Goal: Information Seeking & Learning: Check status

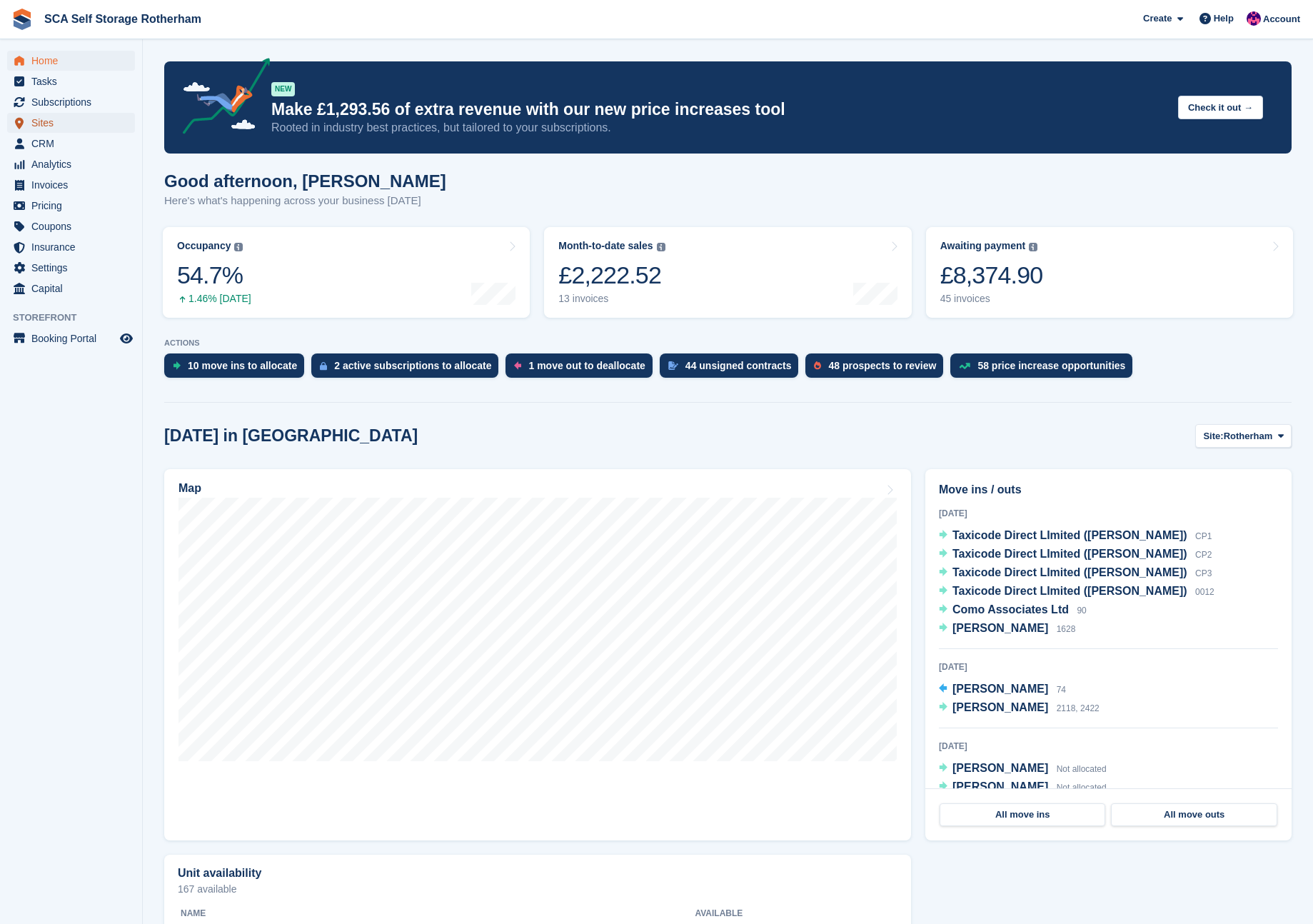
click at [50, 126] on span "Sites" at bounding box center [74, 122] width 86 height 20
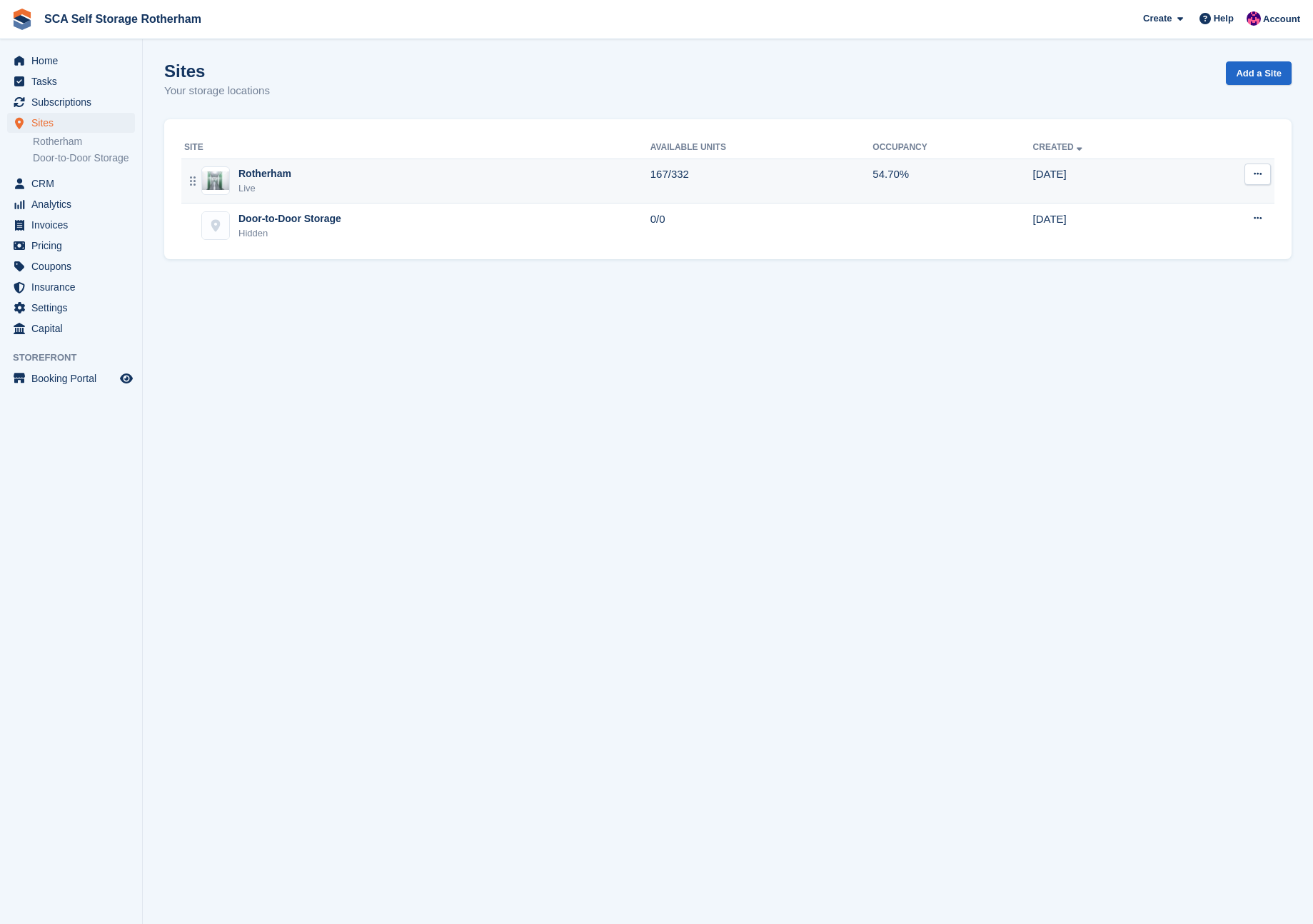
click at [413, 185] on div "Rotherham Live" at bounding box center [418, 181] width 466 height 29
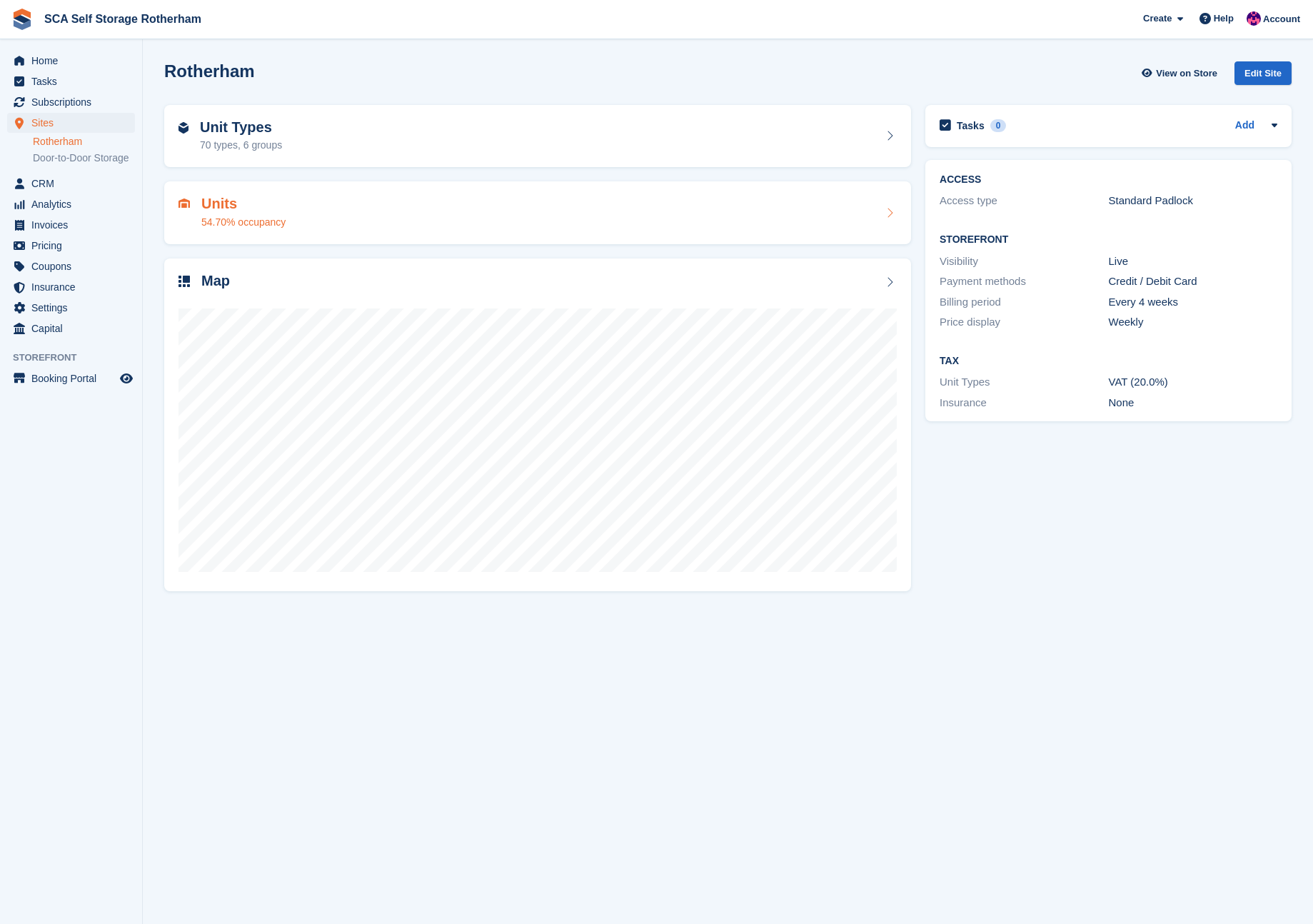
click at [282, 208] on h2 "Units" at bounding box center [243, 203] width 85 height 17
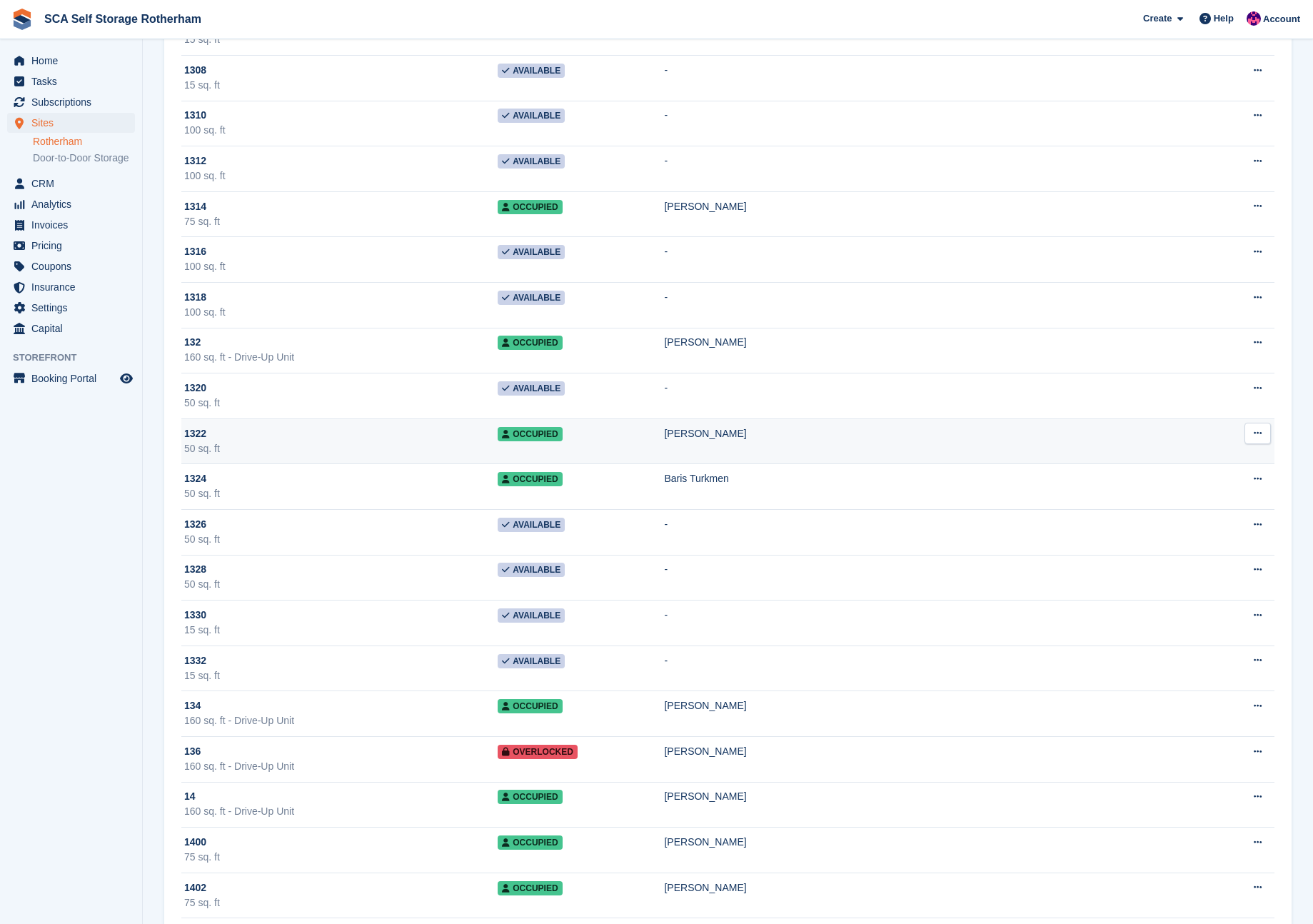
scroll to position [6533, 0]
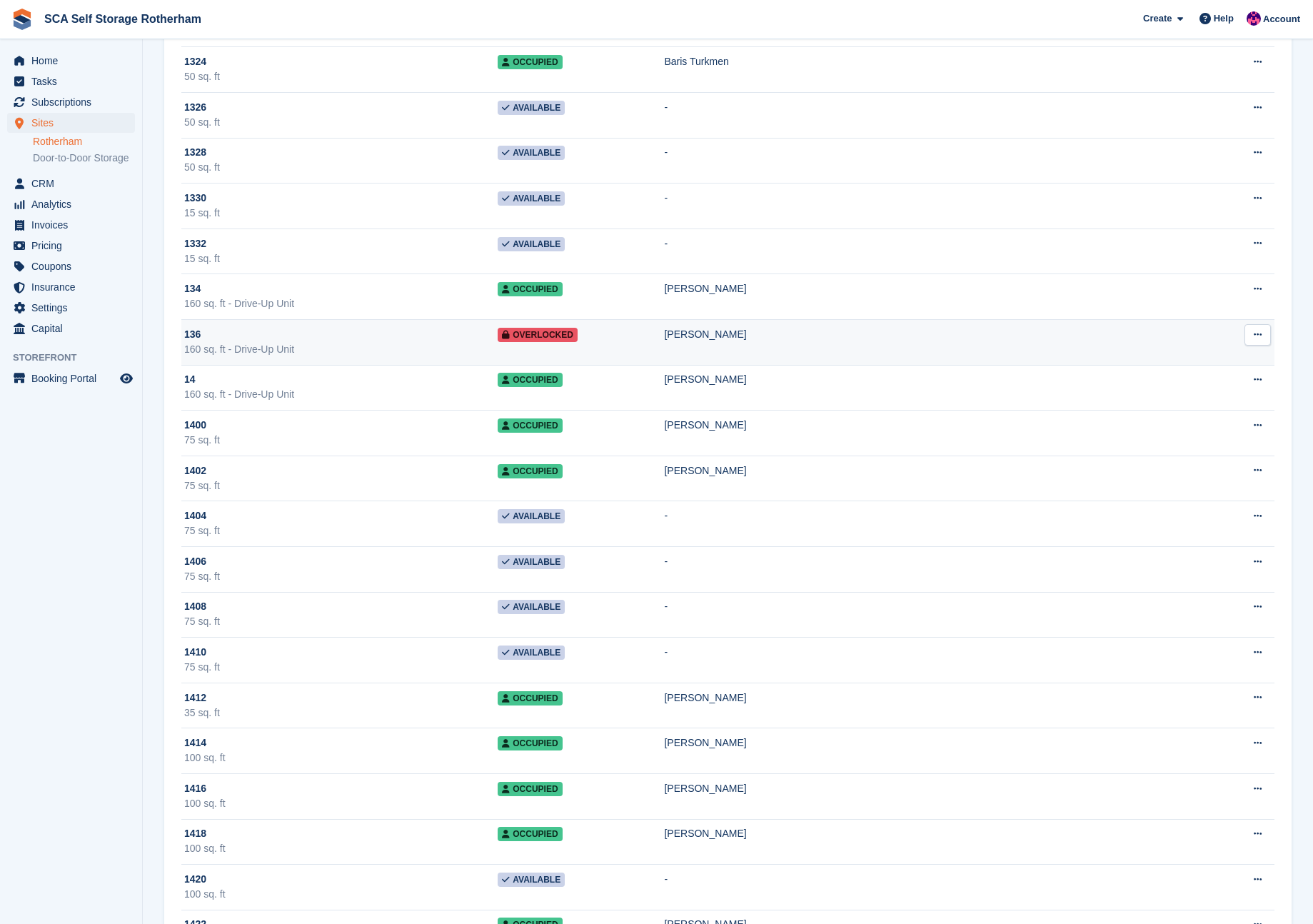
click at [835, 337] on div "Millie Matthews" at bounding box center [937, 333] width 547 height 15
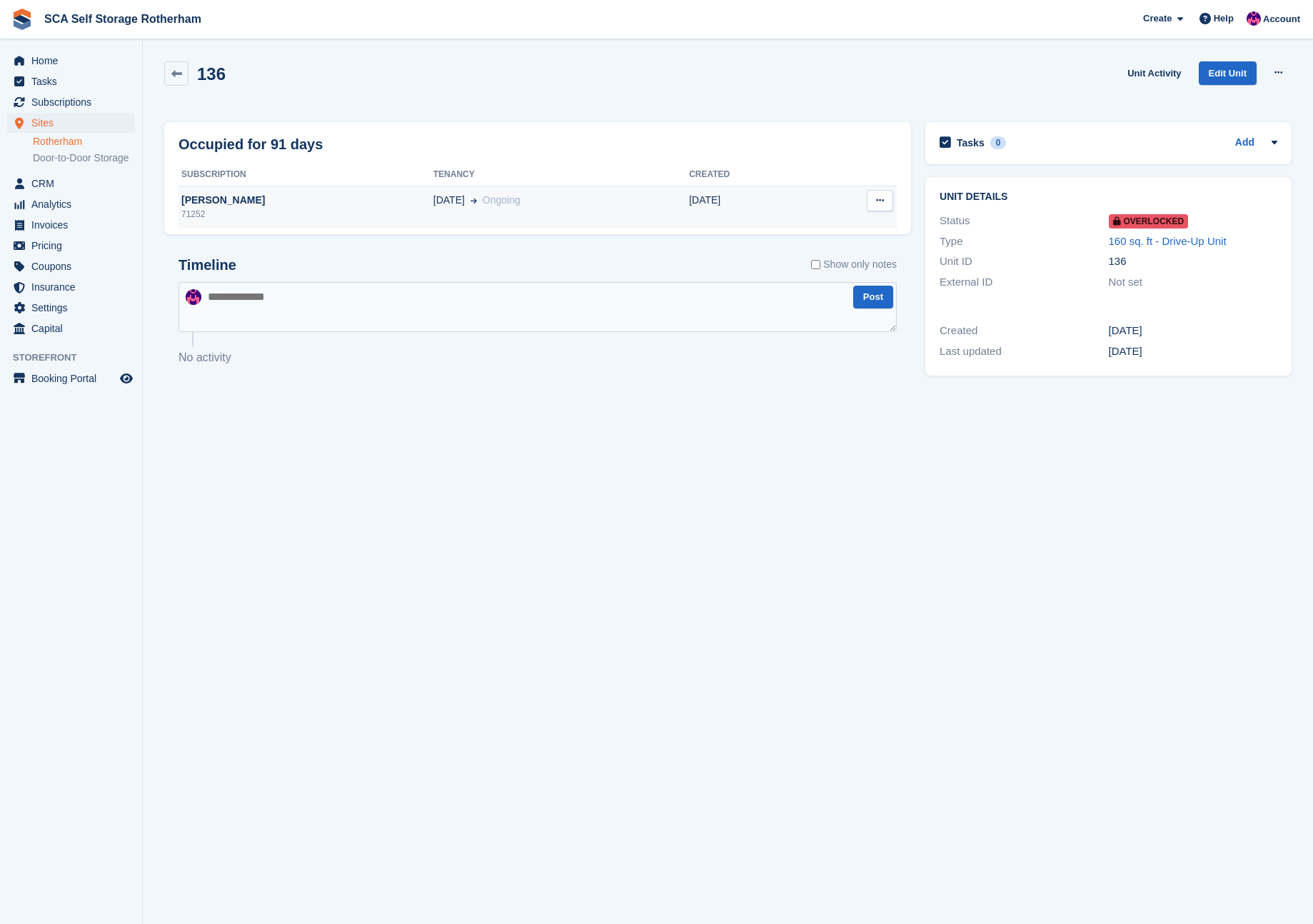
click at [542, 212] on td "03 Feb Ongoing" at bounding box center [561, 207] width 256 height 43
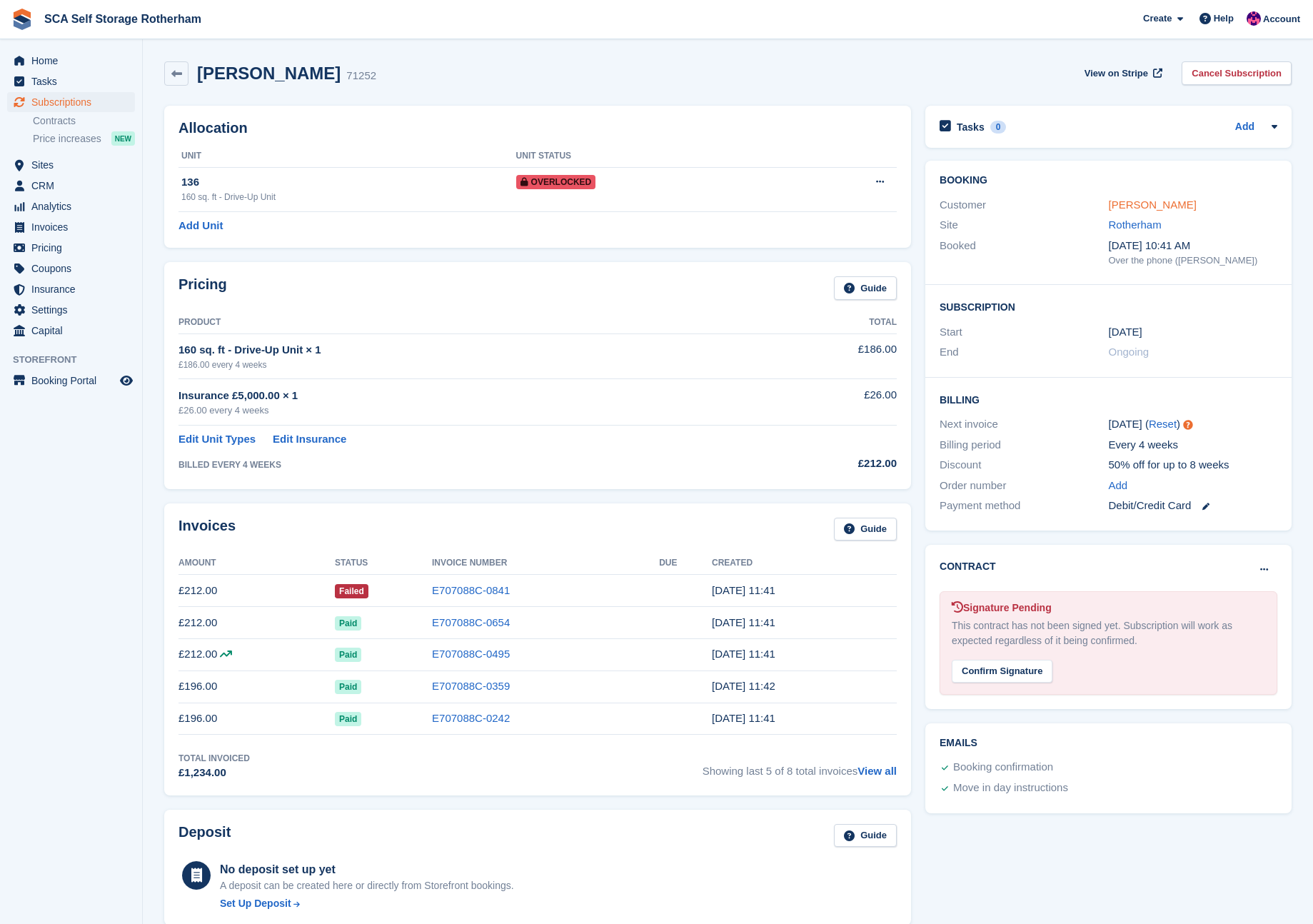
click at [1139, 200] on link "Millie Matthews" at bounding box center [1153, 204] width 87 height 12
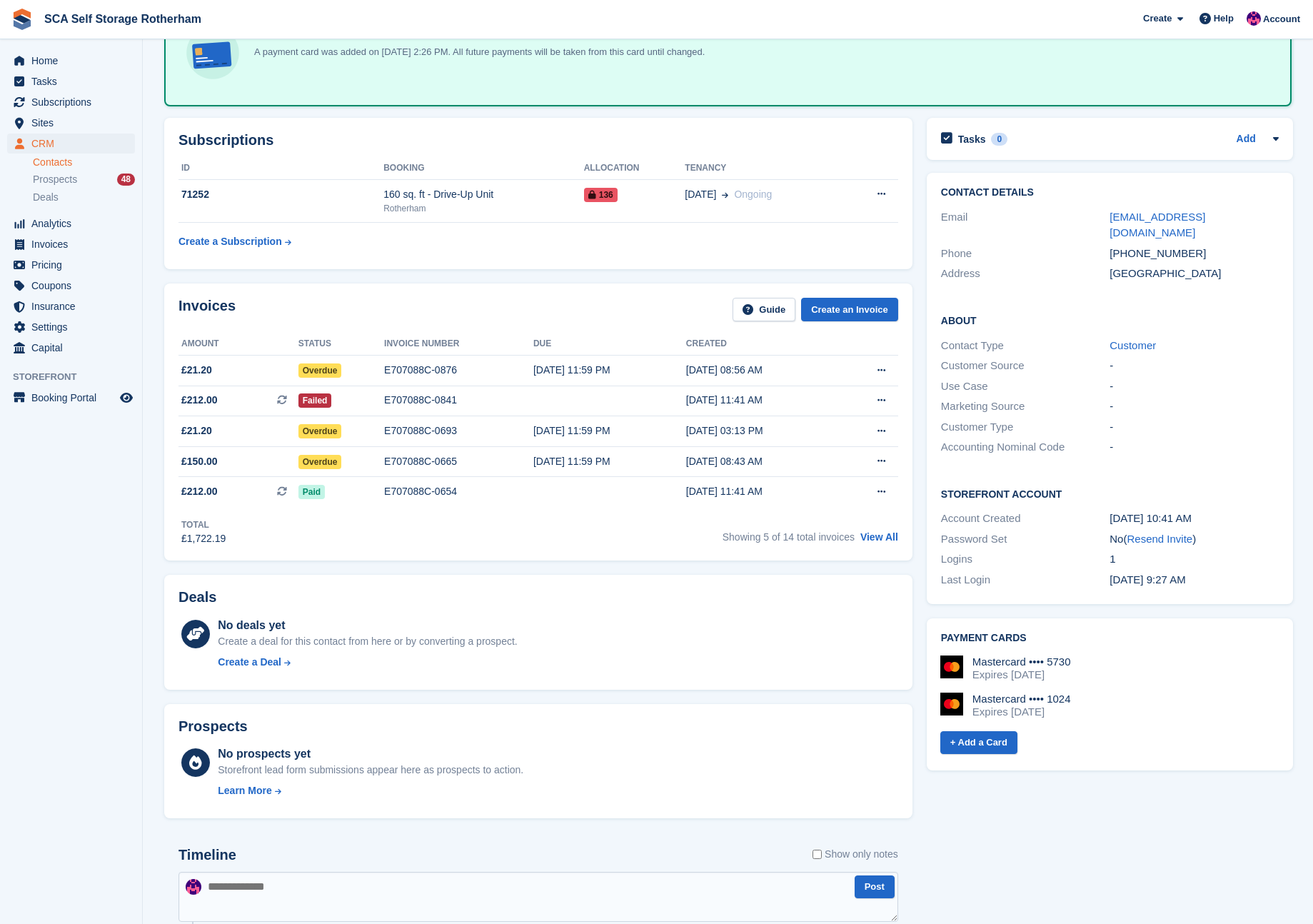
scroll to position [106, 0]
click at [887, 494] on button at bounding box center [881, 491] width 26 height 21
click at [816, 545] on p "View on Stripe" at bounding box center [826, 540] width 124 height 23
drag, startPoint x: 641, startPoint y: 595, endPoint x: 623, endPoint y: 587, distance: 19.7
click at [641, 594] on div "Deals" at bounding box center [538, 599] width 719 height 22
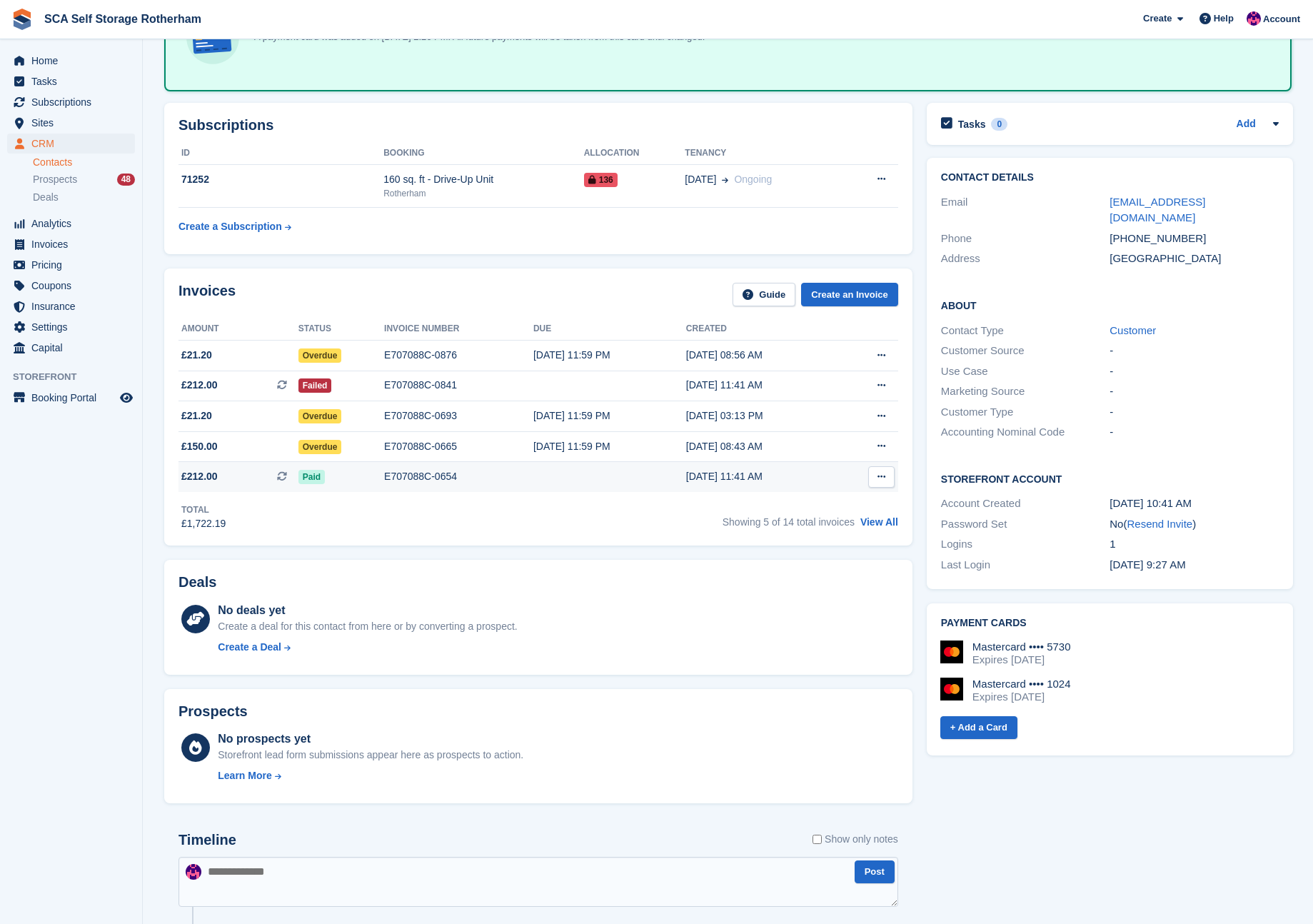
scroll to position [0, 0]
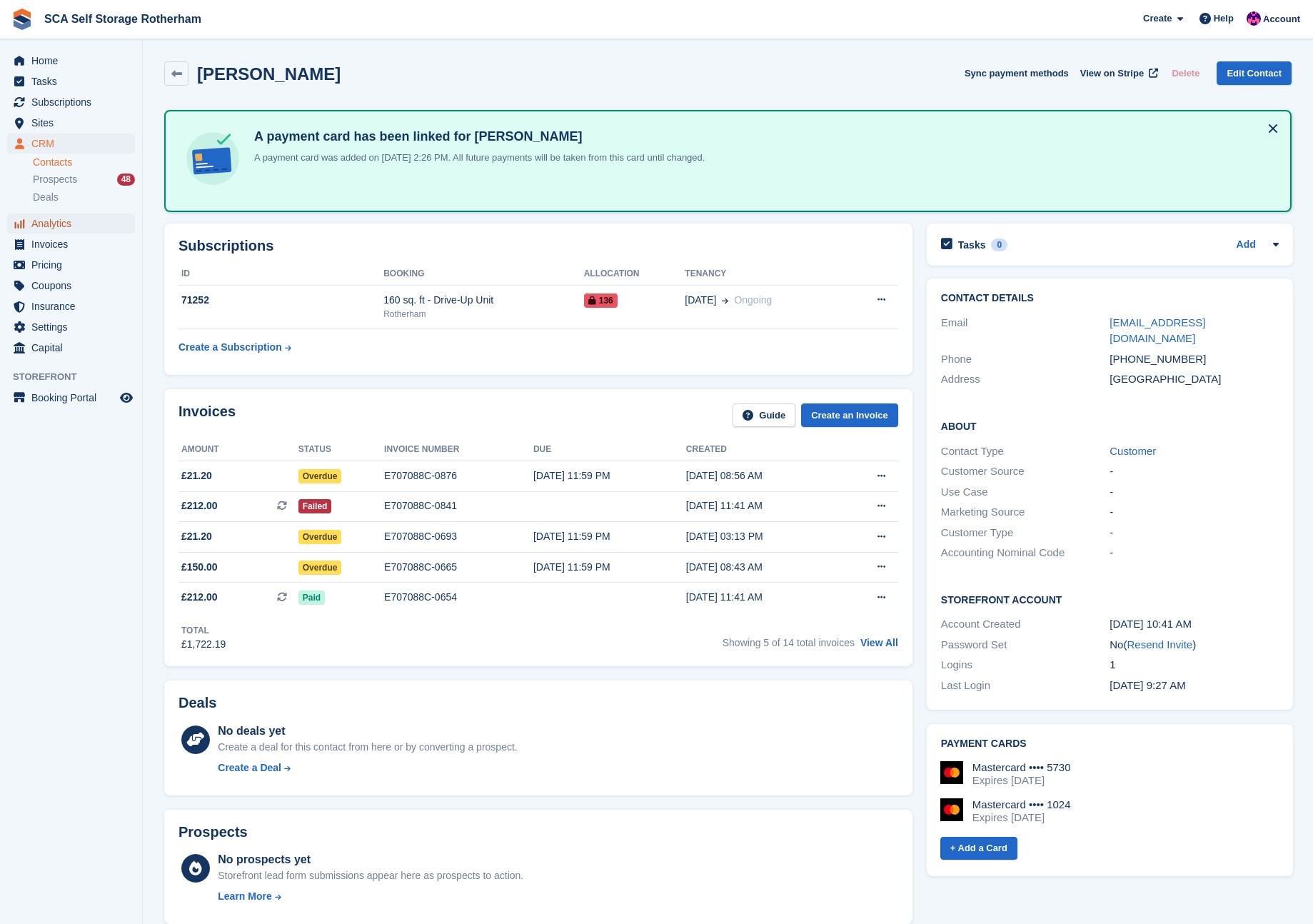
click at [68, 220] on span "Analytics" at bounding box center [74, 223] width 86 height 20
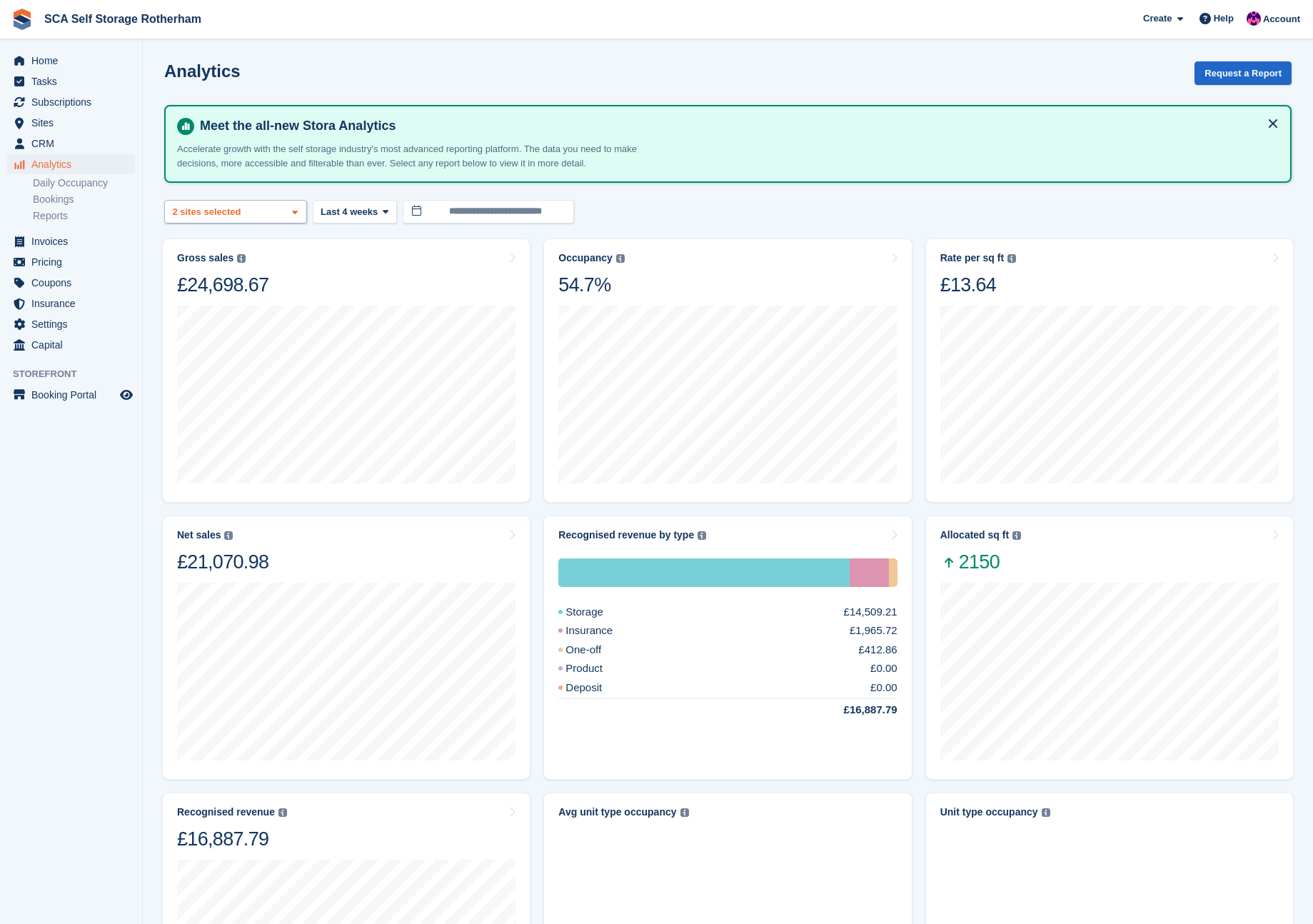
click at [238, 211] on div "2 sites selected" at bounding box center [208, 212] width 77 height 15
click at [231, 311] on div "Door-to-Door Storage" at bounding box center [236, 310] width 130 height 39
select select "****"
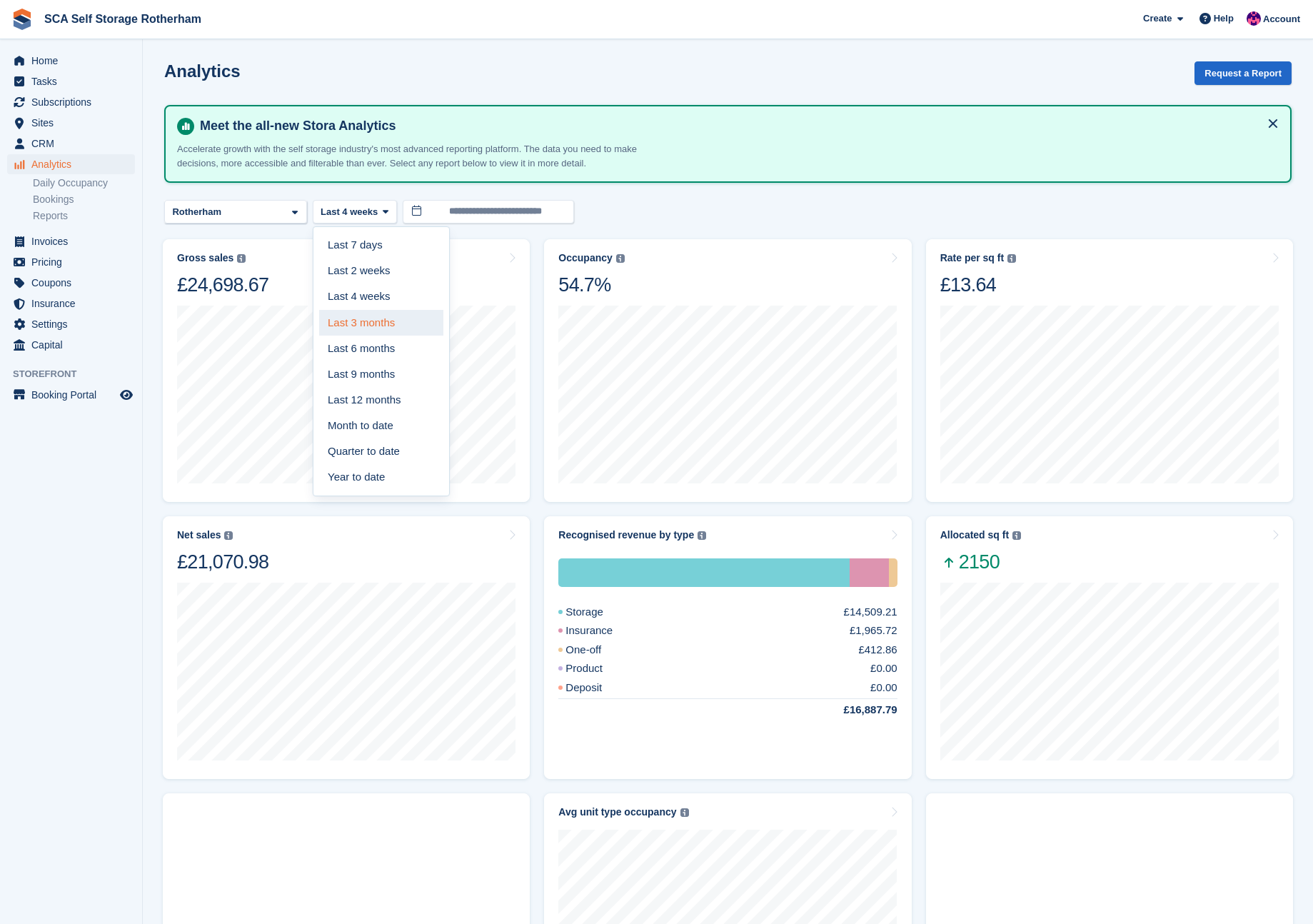
click at [380, 326] on link "Last 3 months" at bounding box center [381, 323] width 124 height 25
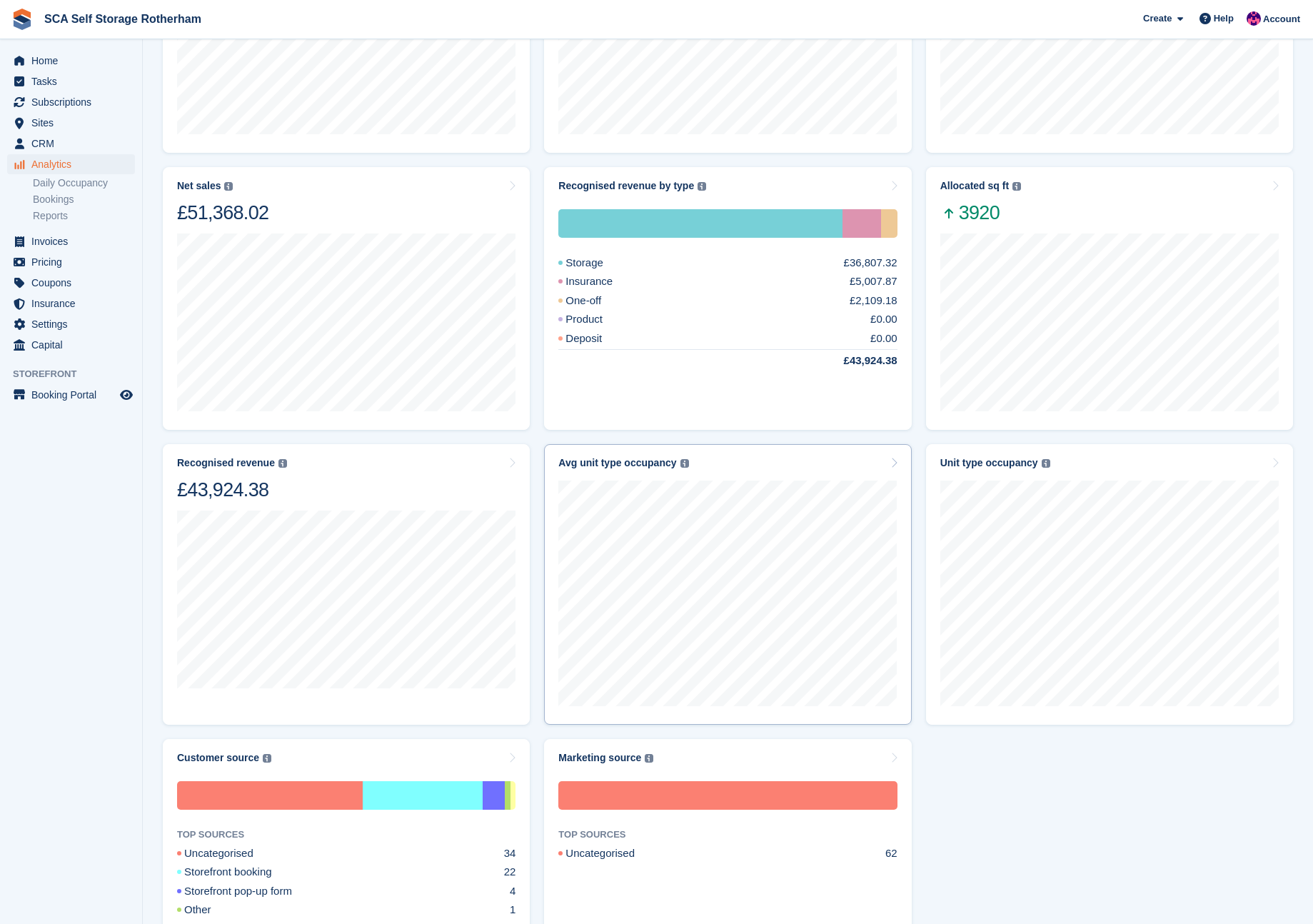
scroll to position [382, 0]
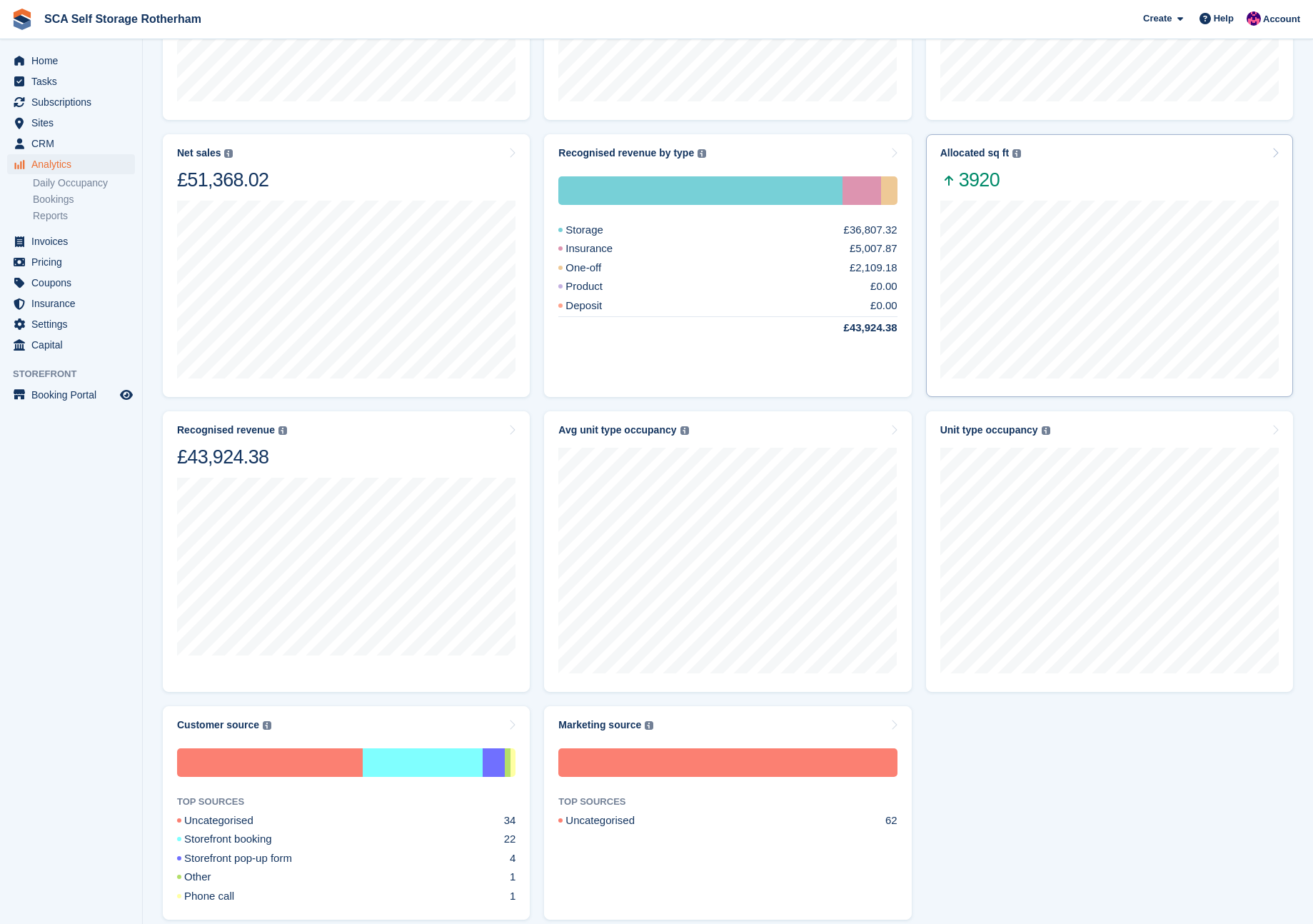
click at [1108, 174] on div "Allocated sq ft The total change in allocated area from the beginning to the en…" at bounding box center [1109, 169] width 338 height 45
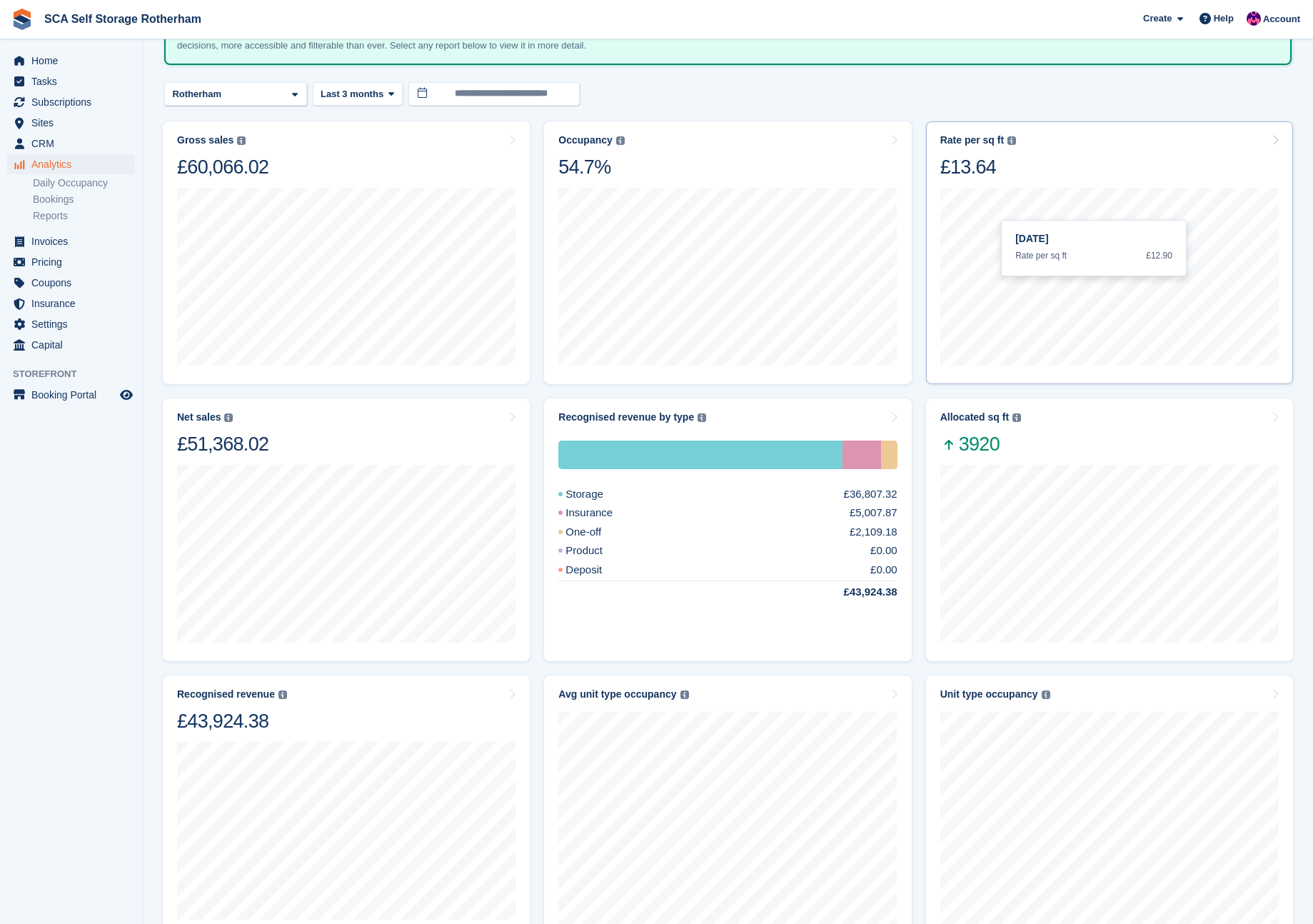
scroll to position [63, 0]
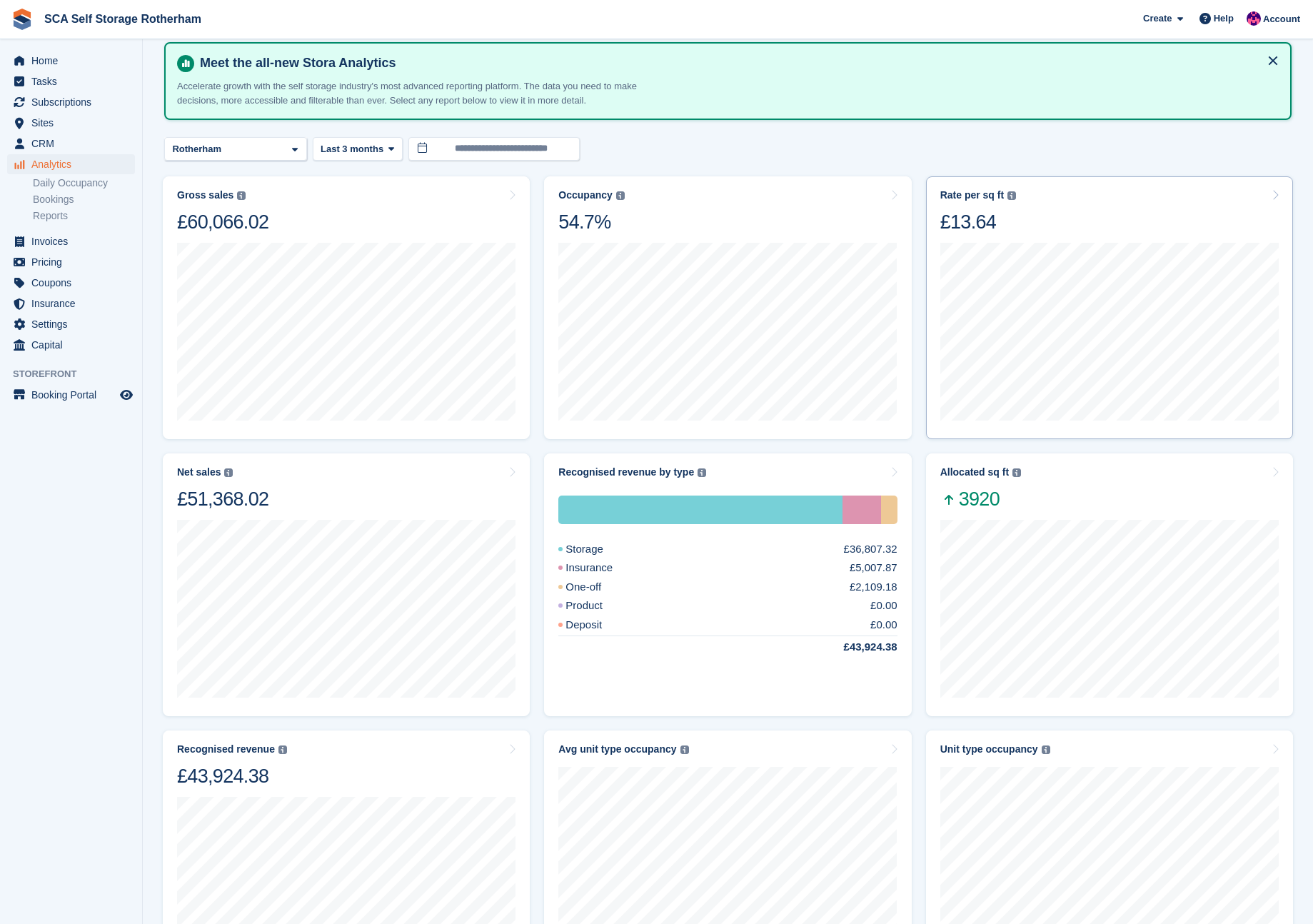
click at [1125, 189] on div "Rate per sq ft Annualized storage revenue (after discounts, excluding tax) divi…" at bounding box center [1109, 212] width 338 height 45
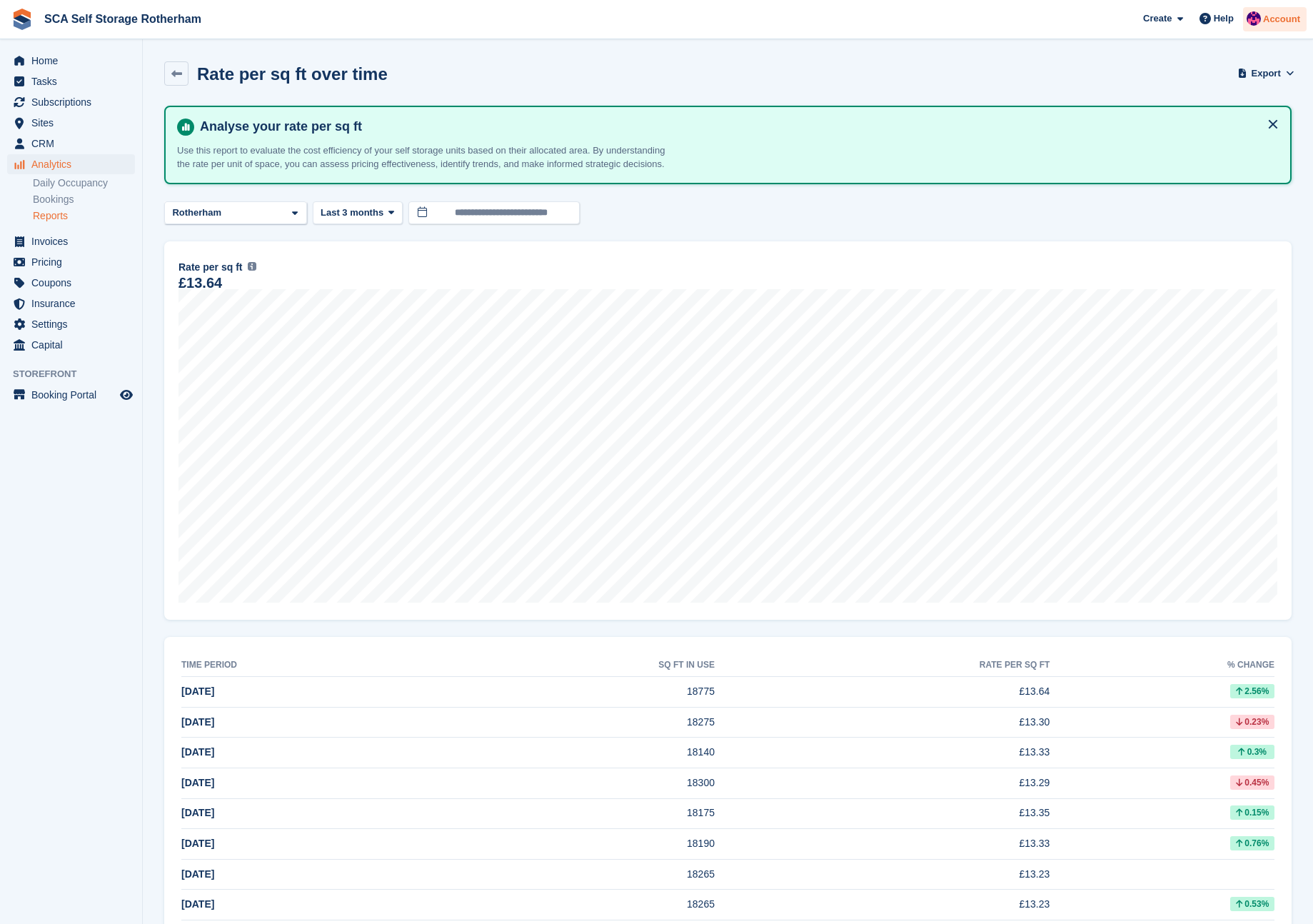
click at [1282, 17] on span "Account" at bounding box center [1281, 18] width 37 height 15
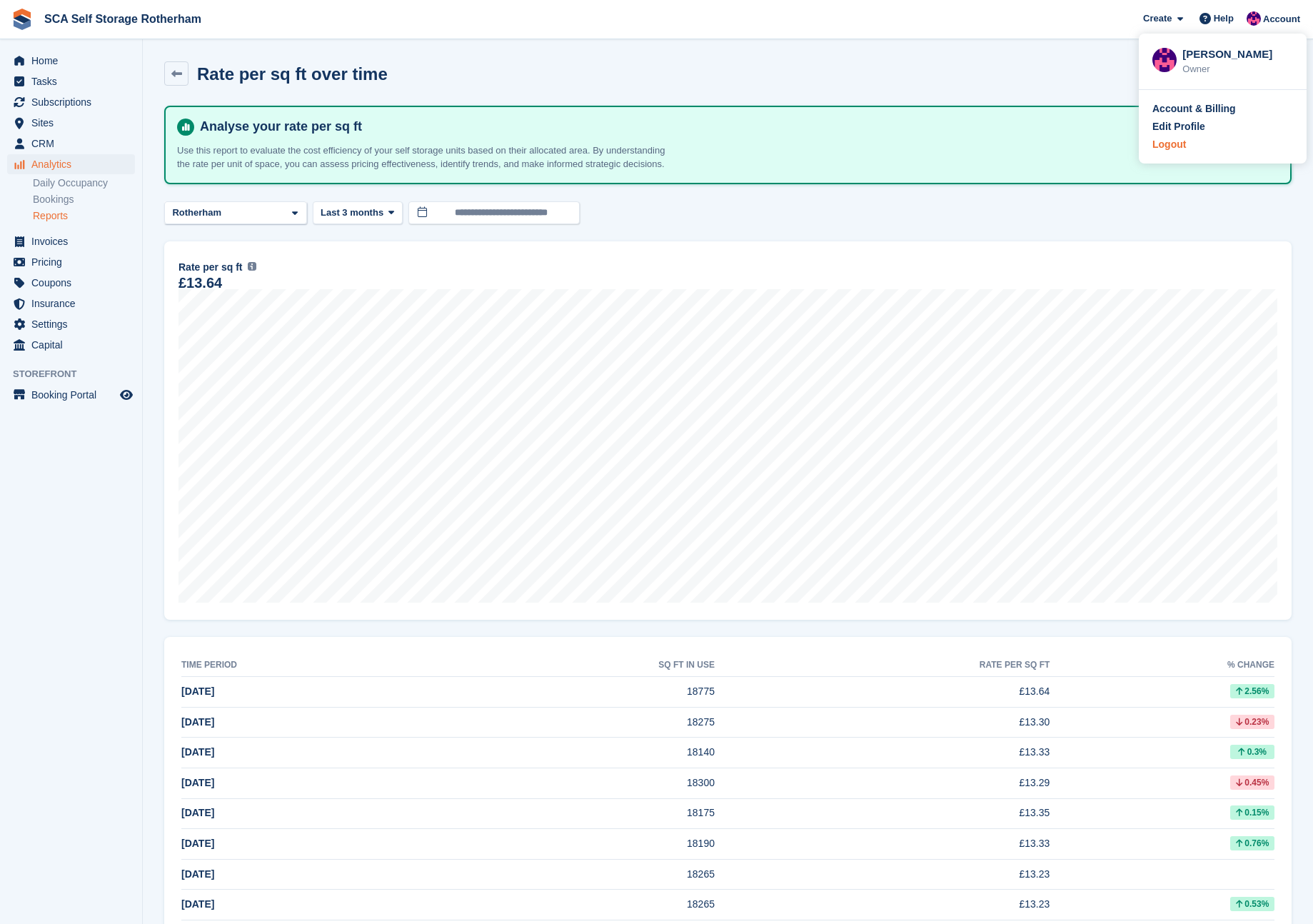
click at [1160, 144] on div "Logout" at bounding box center [1169, 144] width 34 height 15
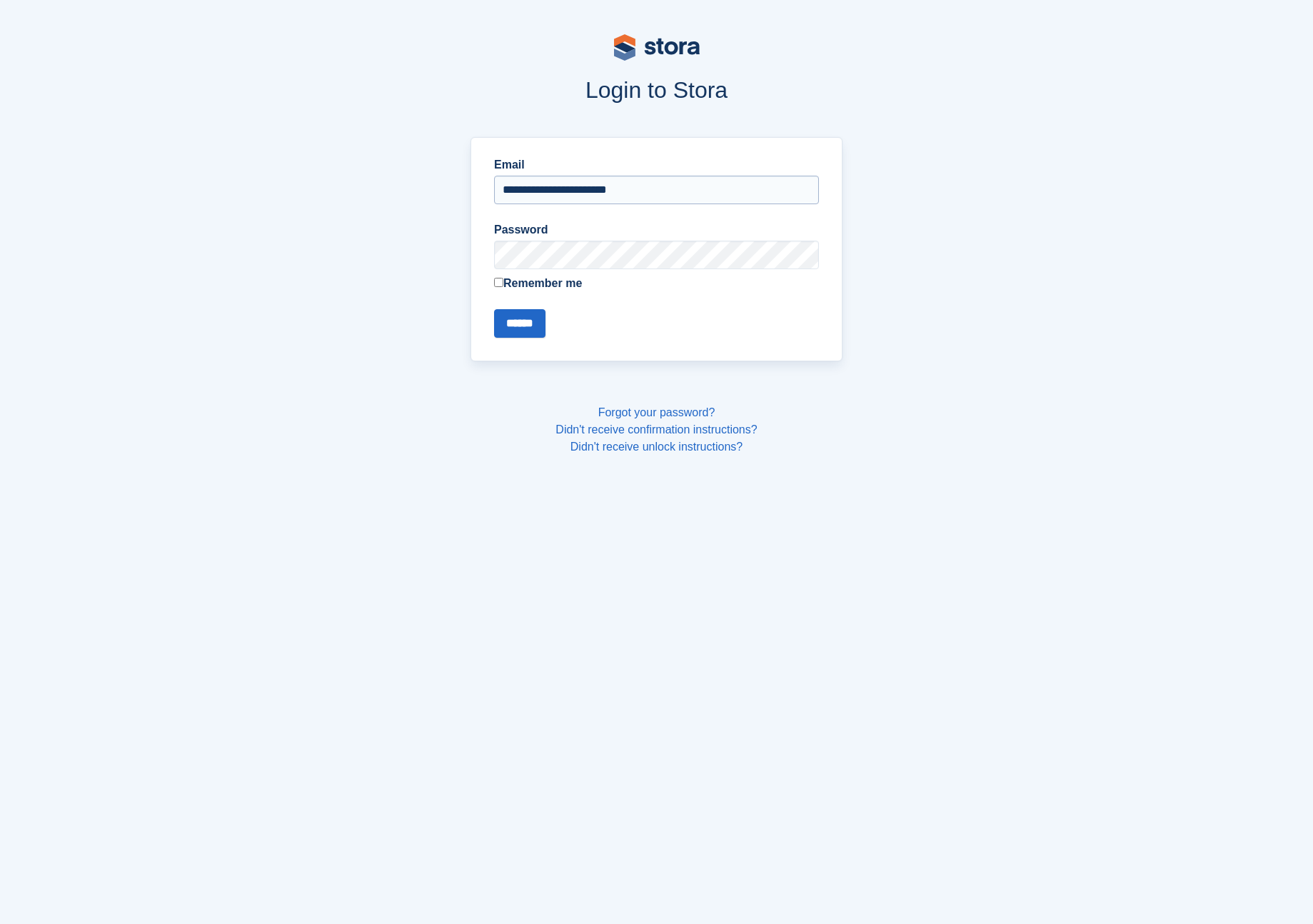
drag, startPoint x: 616, startPoint y: 163, endPoint x: 627, endPoint y: 184, distance: 23.7
click at [619, 167] on label "Email" at bounding box center [656, 165] width 325 height 17
click at [619, 176] on input "**********" at bounding box center [656, 189] width 325 height 28
drag, startPoint x: 629, startPoint y: 192, endPoint x: 639, endPoint y: 203, distance: 14.9
click at [630, 192] on input "**********" at bounding box center [656, 189] width 325 height 28
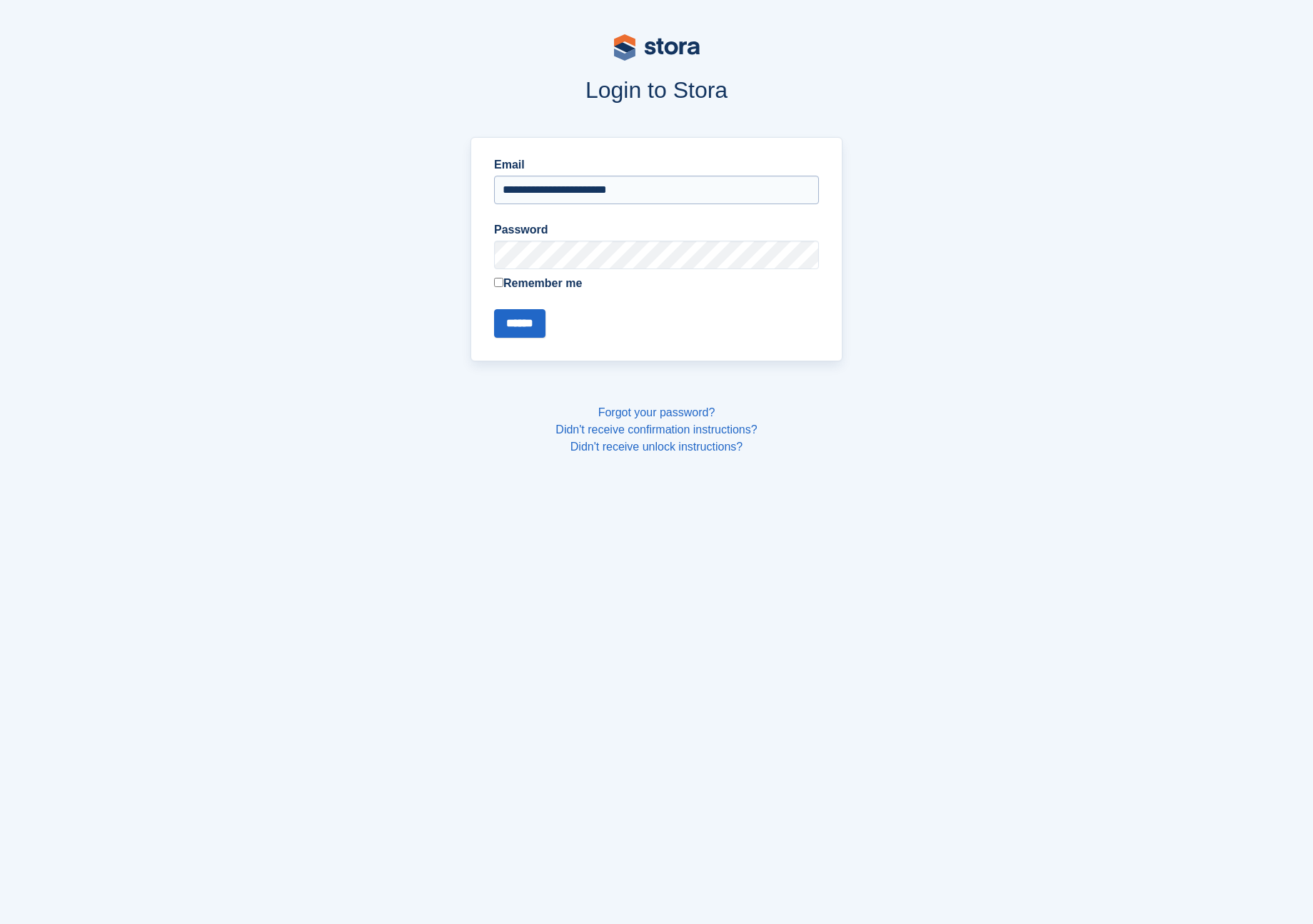
click at [646, 180] on input "**********" at bounding box center [656, 189] width 325 height 28
type input "**********"
click at [523, 319] on input "******" at bounding box center [519, 323] width 52 height 28
